Goal: Navigation & Orientation: Find specific page/section

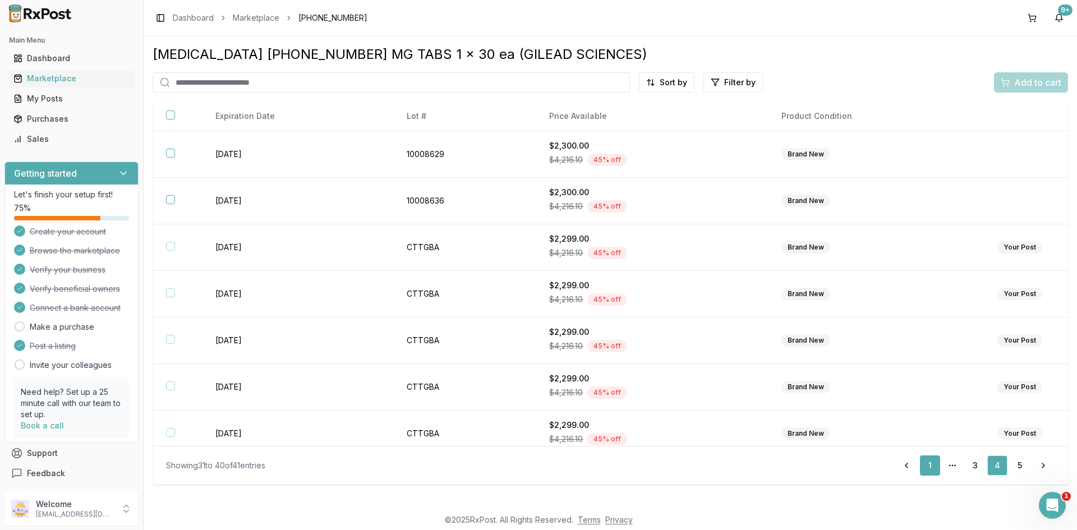
click at [926, 461] on link "1" at bounding box center [930, 466] width 20 height 20
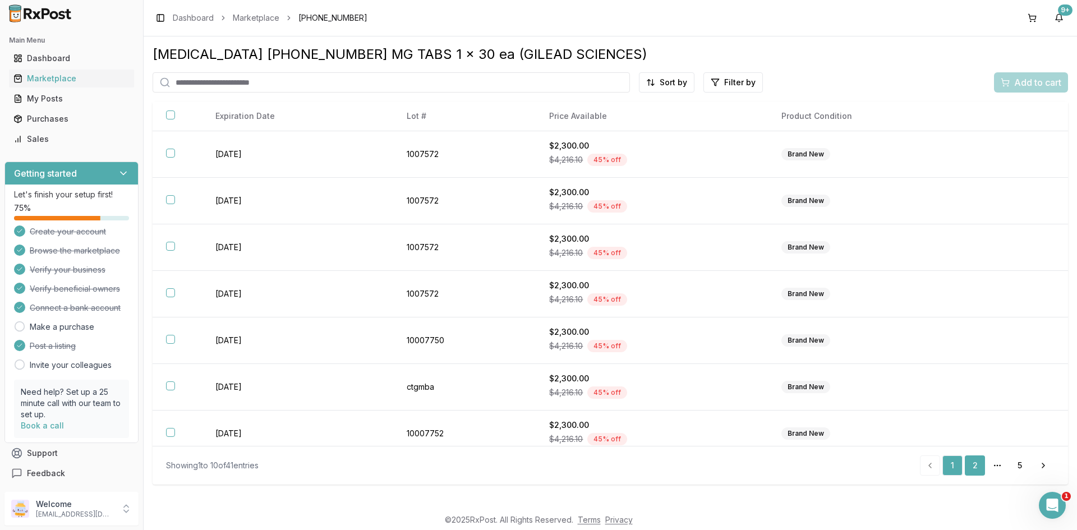
click at [974, 465] on link "2" at bounding box center [975, 466] width 20 height 20
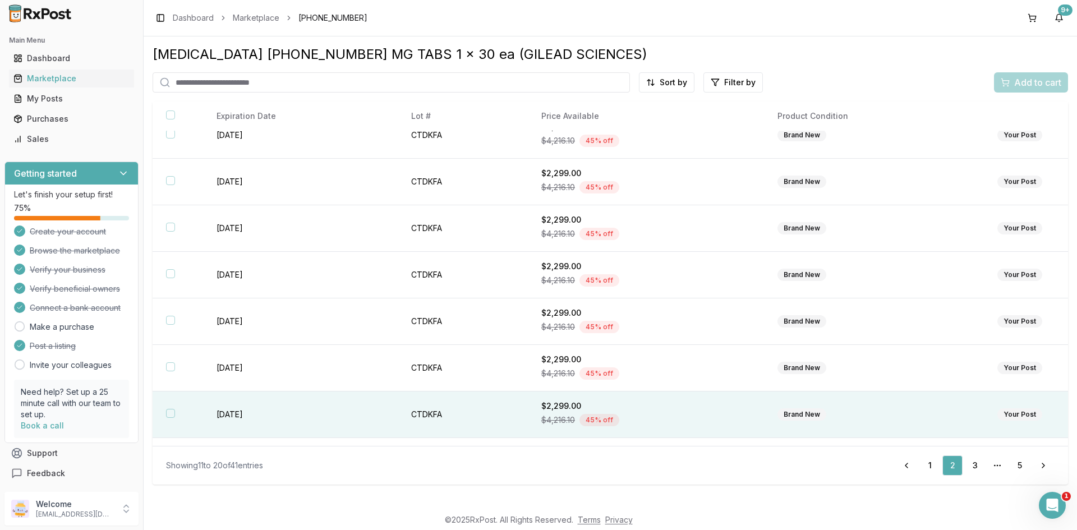
scroll to position [150, 0]
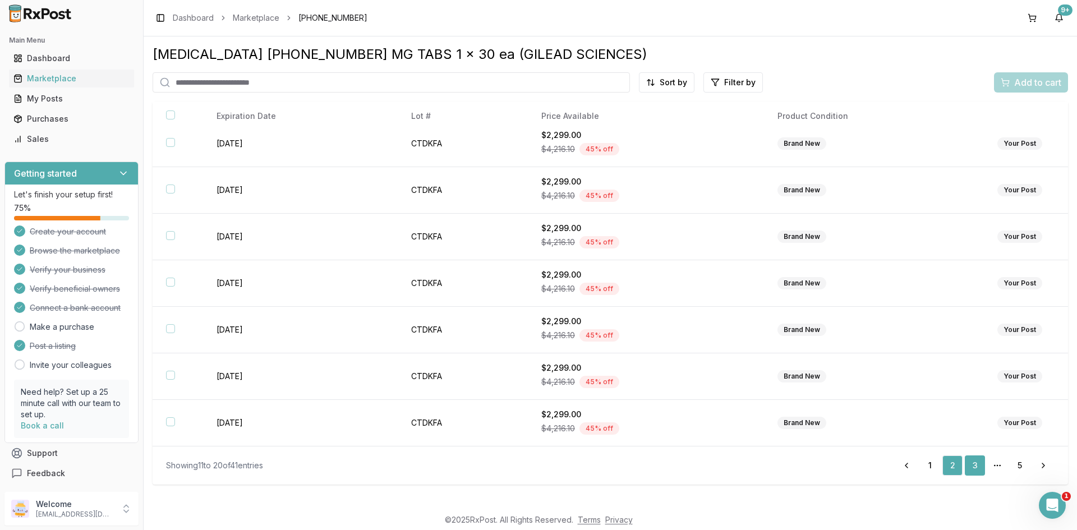
click at [976, 461] on link "3" at bounding box center [975, 466] width 20 height 20
